Goal: Find specific page/section: Find specific page/section

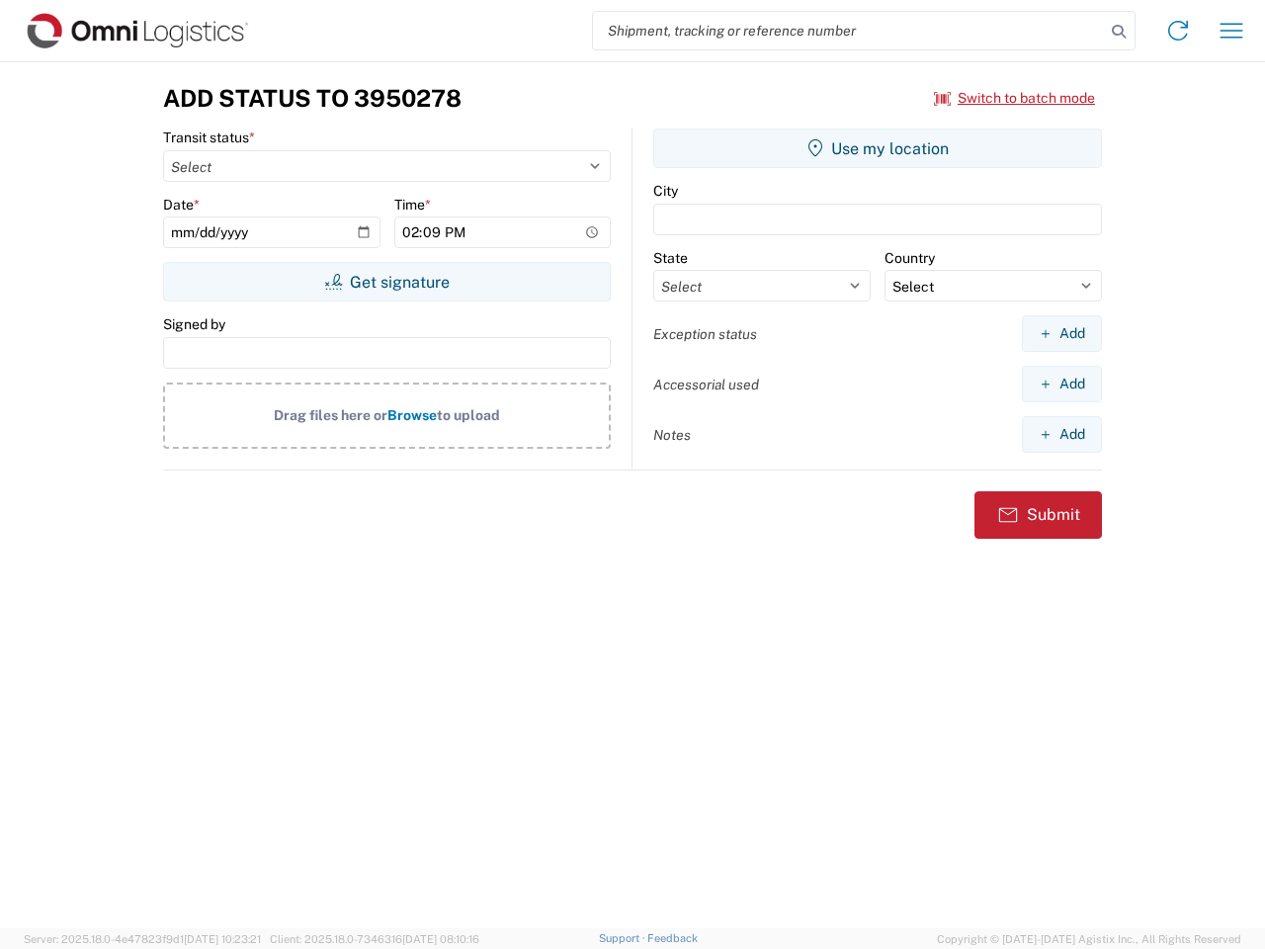
click at [849, 31] on input "search" at bounding box center [849, 31] width 512 height 38
click at [1119, 32] on icon at bounding box center [1119, 32] width 28 height 28
click at [1178, 31] on icon at bounding box center [1178, 31] width 32 height 32
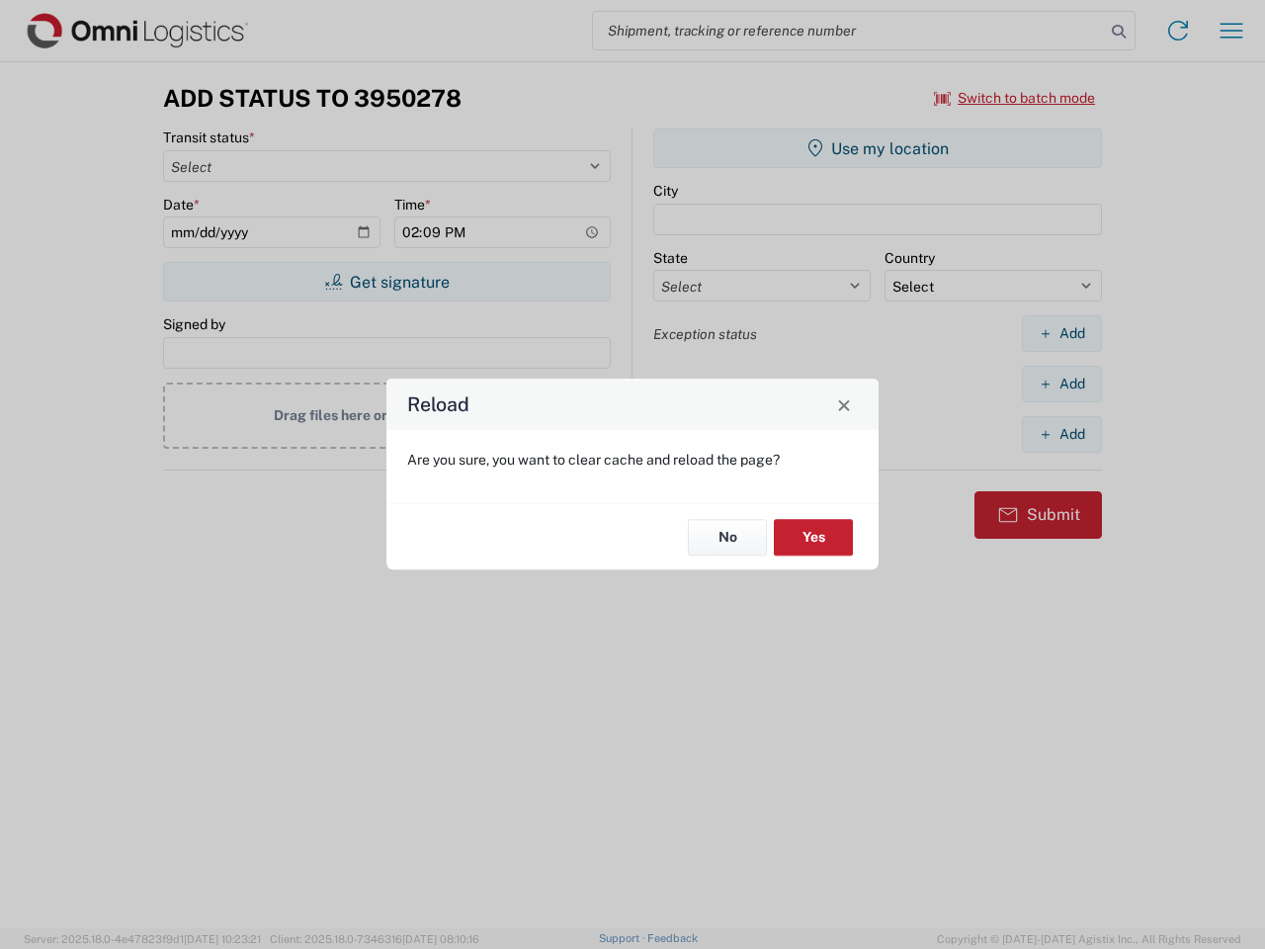
click at [1231, 31] on div "Reload Are you sure, you want to clear cache and reload the page? No Yes" at bounding box center [632, 474] width 1265 height 949
click at [1015, 98] on div "Reload Are you sure, you want to clear cache and reload the page? No Yes" at bounding box center [632, 474] width 1265 height 949
click at [386, 282] on div "Reload Are you sure, you want to clear cache and reload the page? No Yes" at bounding box center [632, 474] width 1265 height 949
click at [878, 148] on div "Reload Are you sure, you want to clear cache and reload the page? No Yes" at bounding box center [632, 474] width 1265 height 949
click at [1061, 333] on div "Reload Are you sure, you want to clear cache and reload the page? No Yes" at bounding box center [632, 474] width 1265 height 949
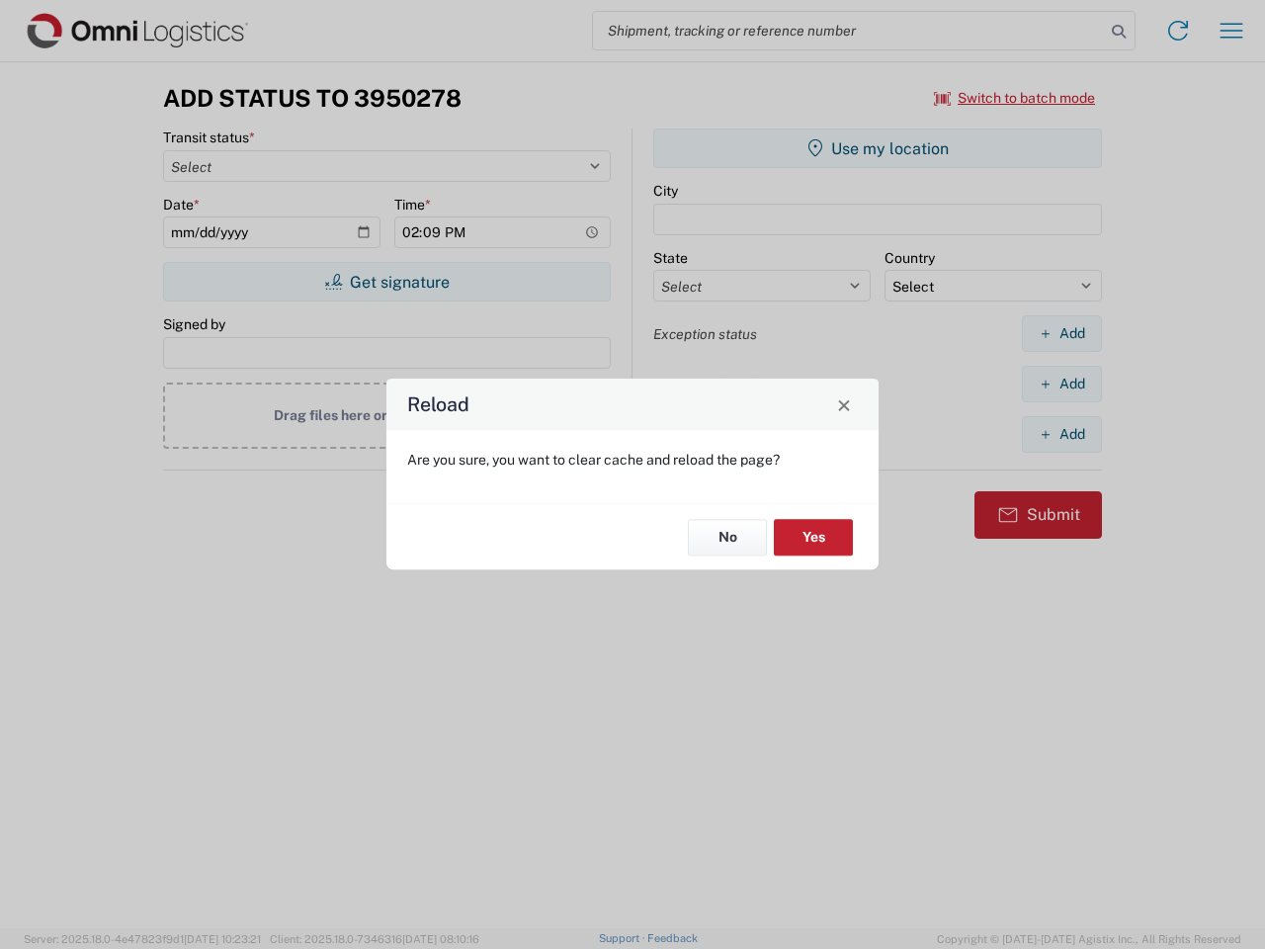
click at [1061, 383] on div "Reload Are you sure, you want to clear cache and reload the page? No Yes" at bounding box center [632, 474] width 1265 height 949
click at [1061, 434] on div "Reload Are you sure, you want to clear cache and reload the page? No Yes" at bounding box center [632, 474] width 1265 height 949
